Goal: Task Accomplishment & Management: Manage account settings

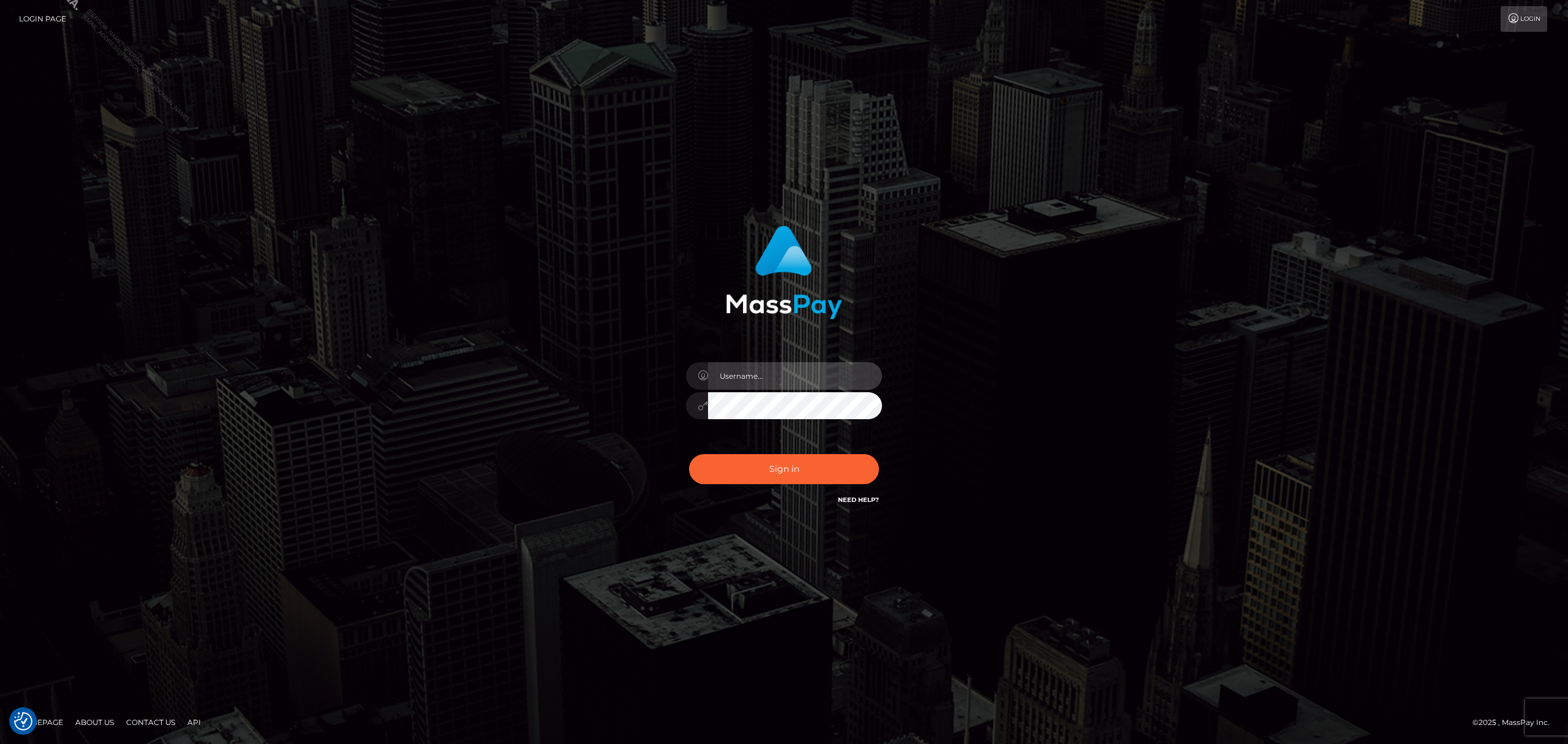
click at [775, 378] on input "text" at bounding box center [795, 376] width 174 height 28
type input "Grant.megabonanza"
click at [772, 471] on button "Sign in" at bounding box center [784, 469] width 190 height 30
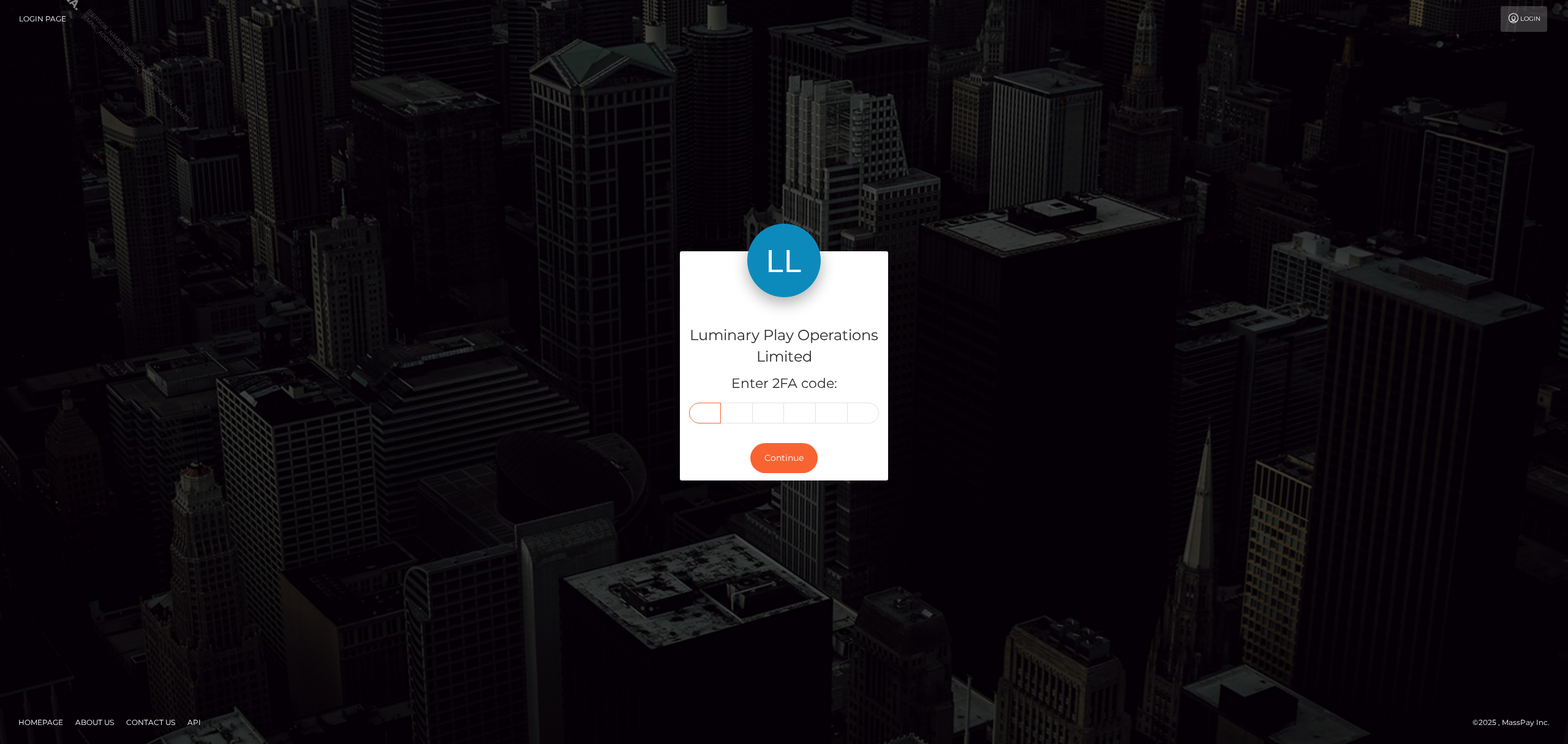
click at [716, 414] on input "text" at bounding box center [705, 413] width 32 height 21
type input "0"
type input "4"
type input "7"
type input "2"
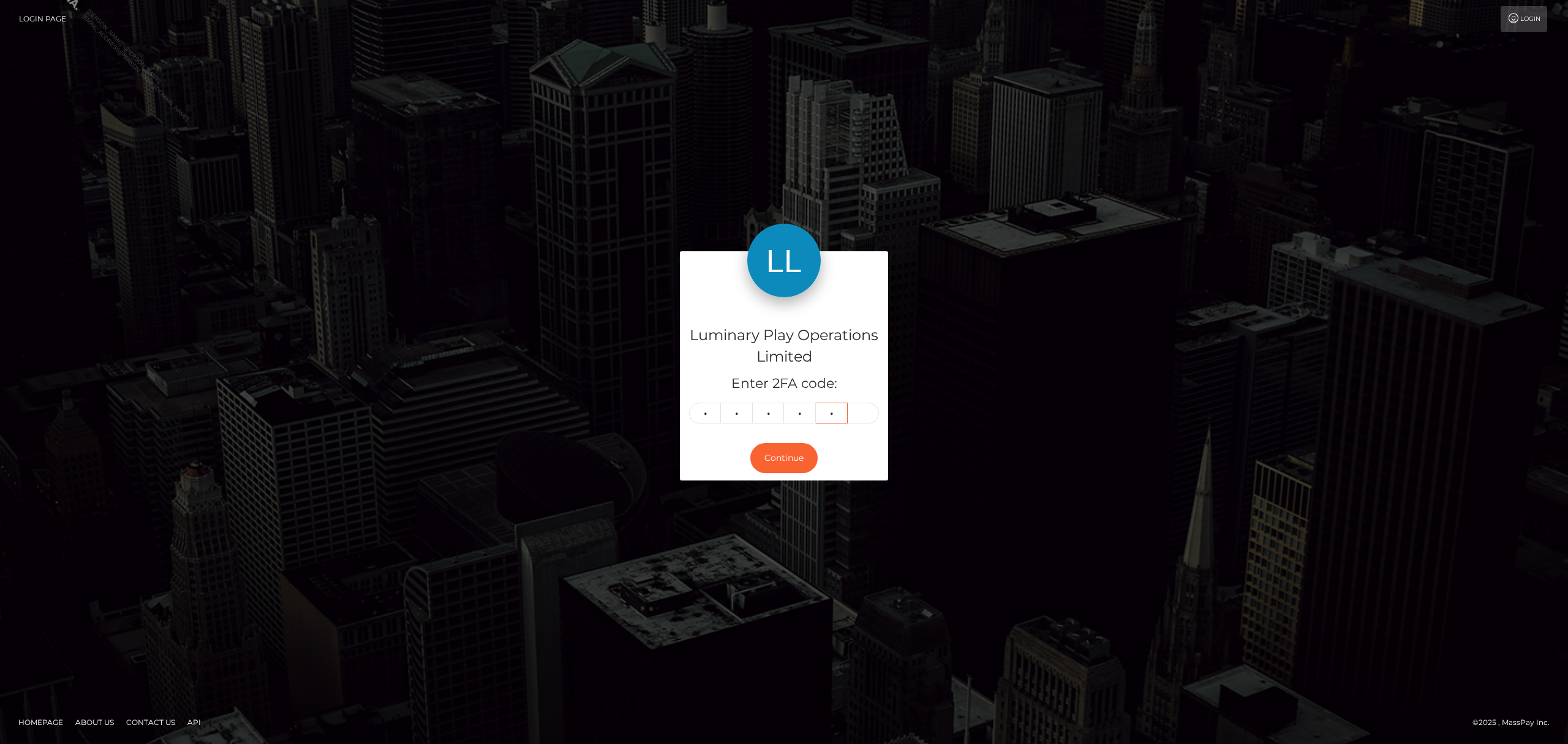
type input "1"
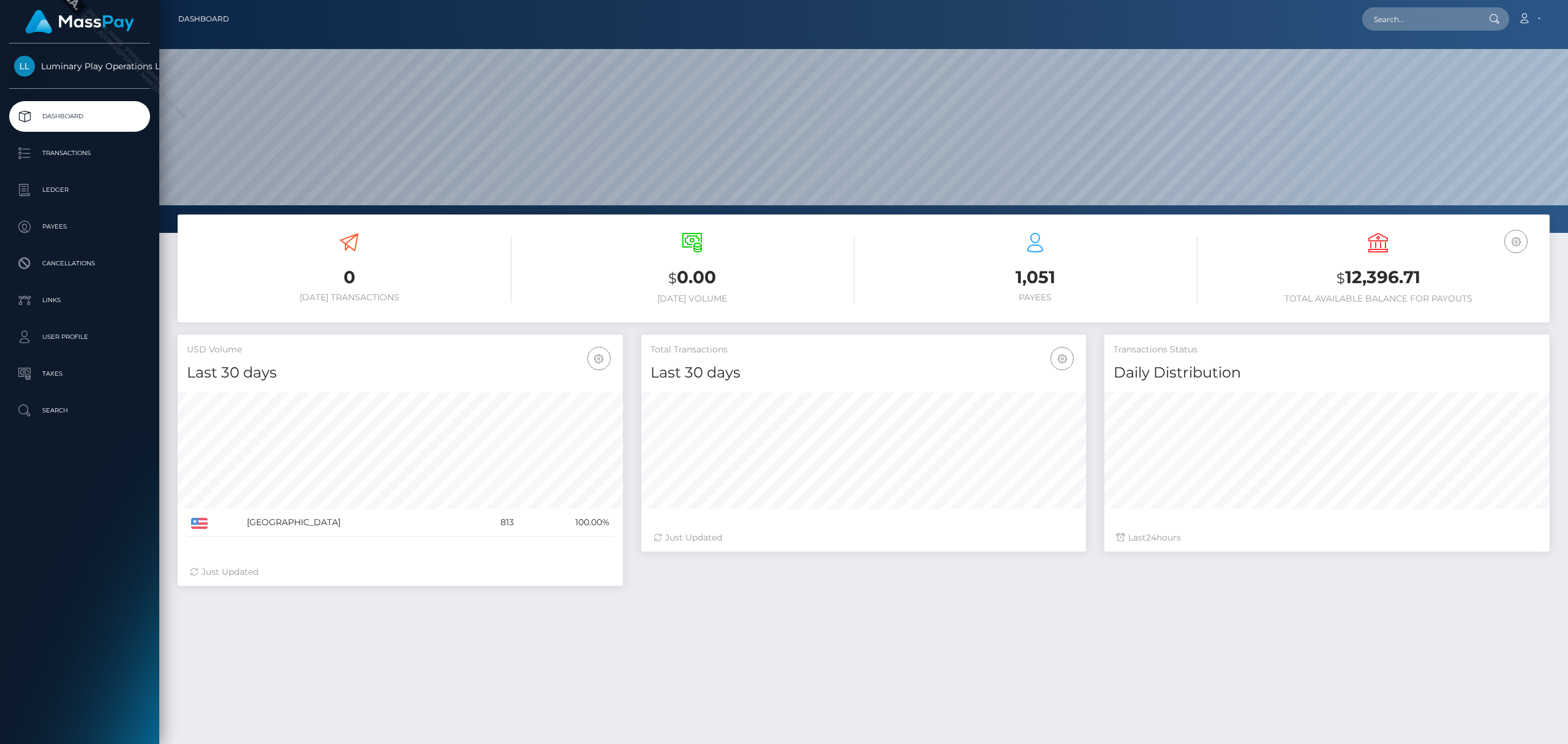
scroll to position [217, 444]
drag, startPoint x: 1427, startPoint y: 275, endPoint x: 1346, endPoint y: 275, distance: 81.0
click at [1346, 275] on h3 "$ 12,396.71" at bounding box center [1378, 277] width 324 height 25
copy h3 "12,396.71"
